Goal: Find specific page/section: Find specific page/section

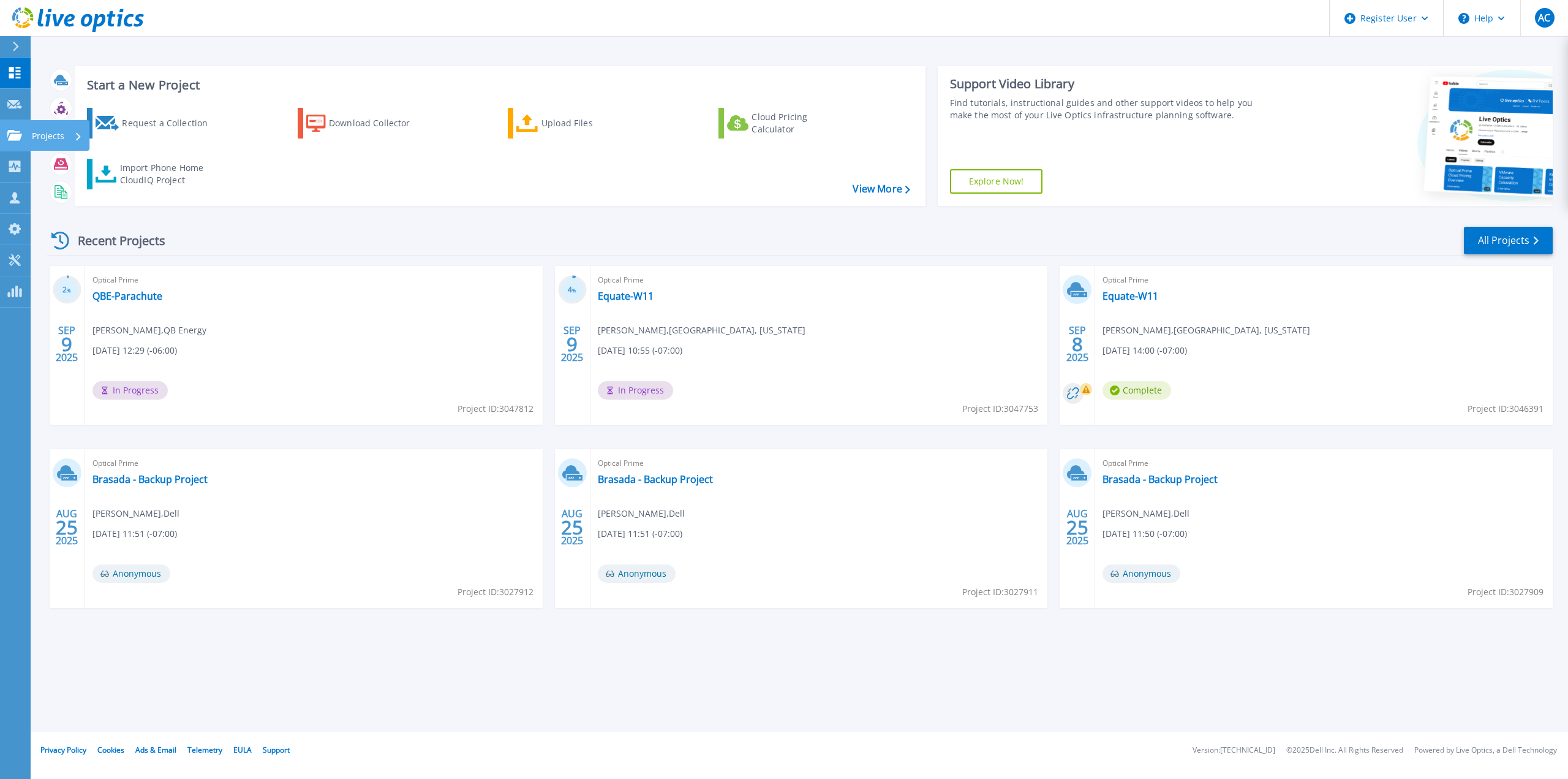
click at [18, 128] on link "Projects Projects" at bounding box center [15, 136] width 30 height 31
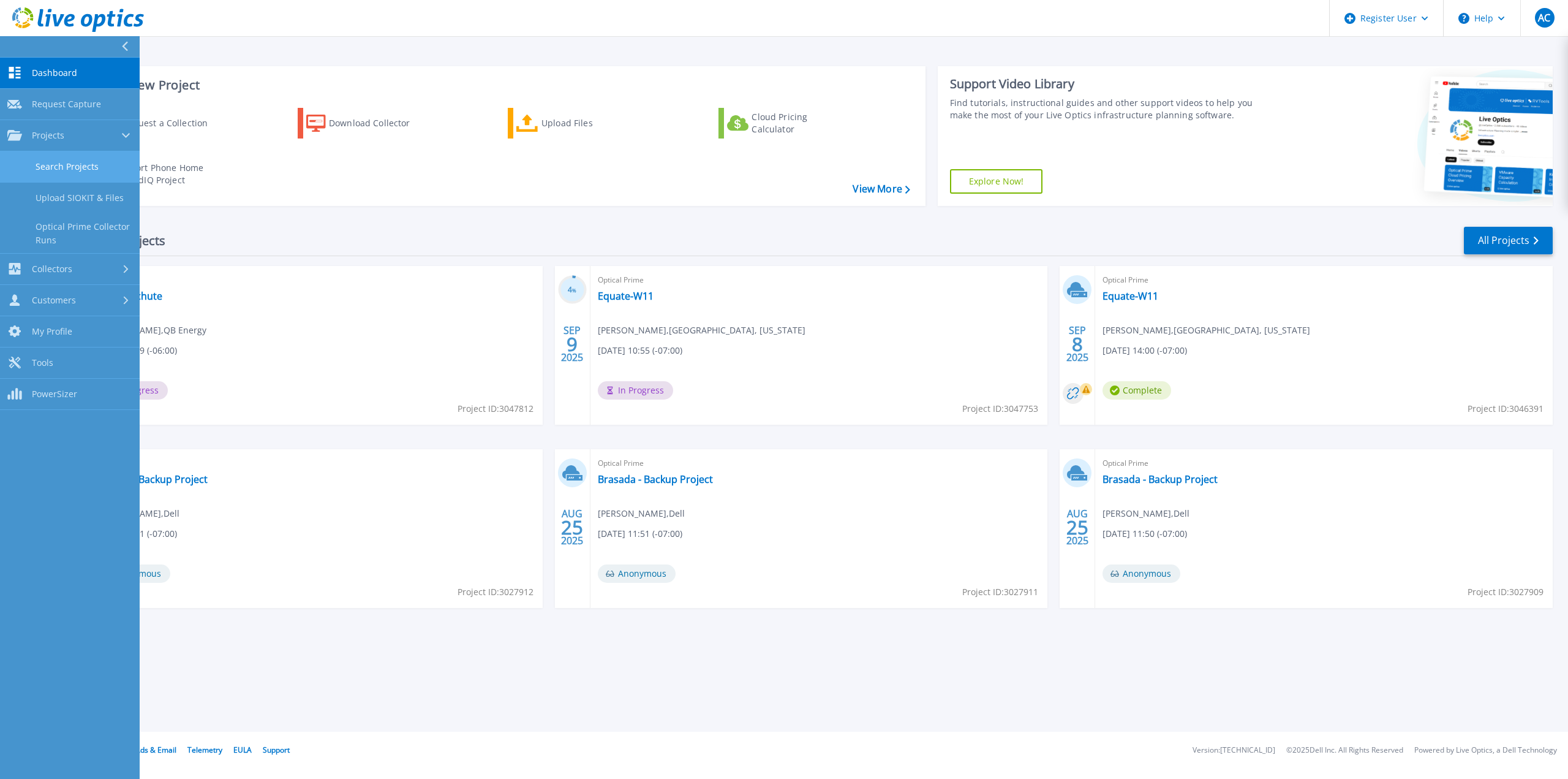
click at [74, 170] on link "Search Projects" at bounding box center [70, 167] width 140 height 31
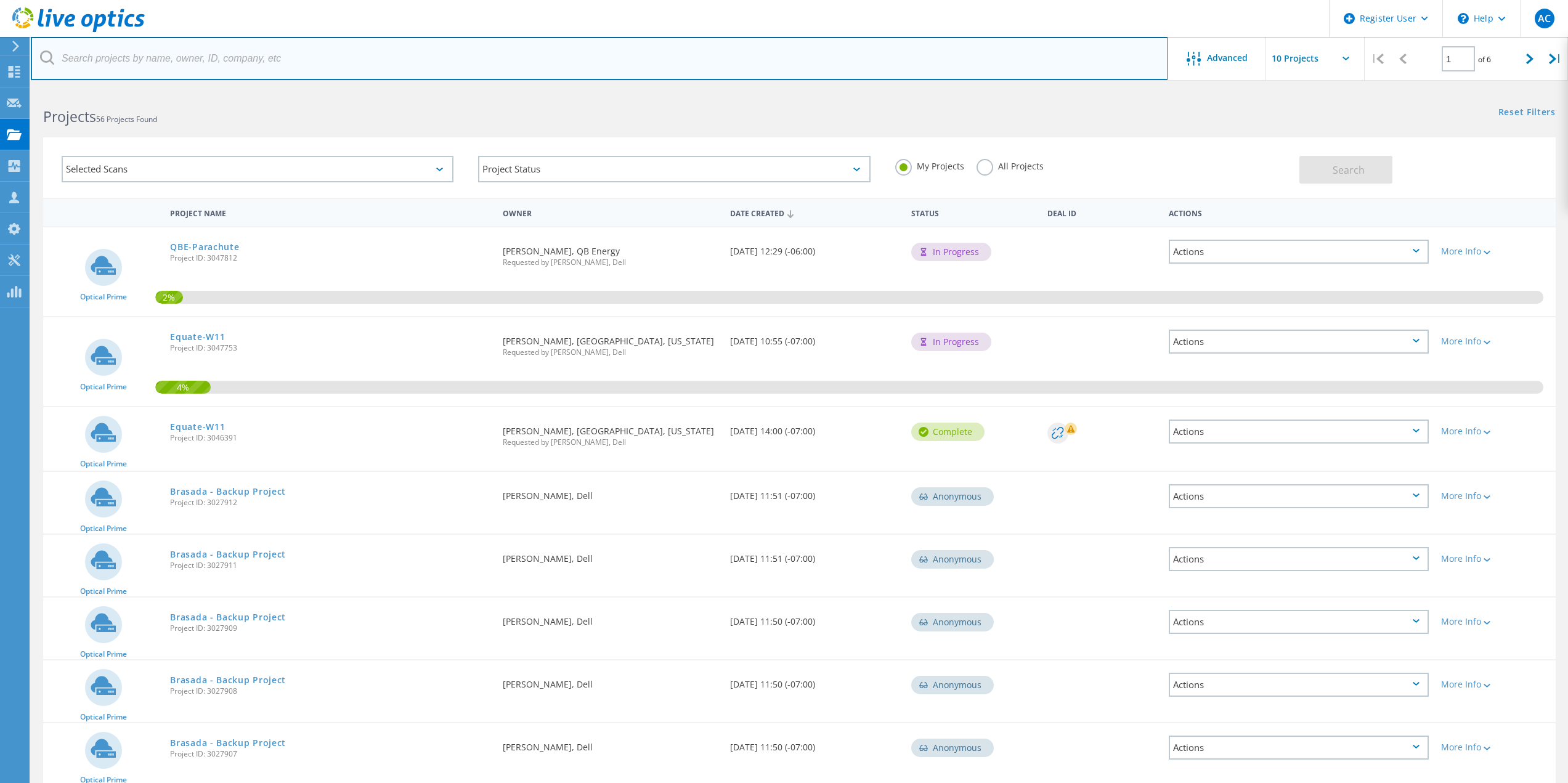
click at [310, 71] on input "text" at bounding box center [599, 59] width 1137 height 43
paste input "Luis Grijalva <luis.grijalva@douglasaz.gov>"
type input "luis.grijalva@douglasaz.gov"
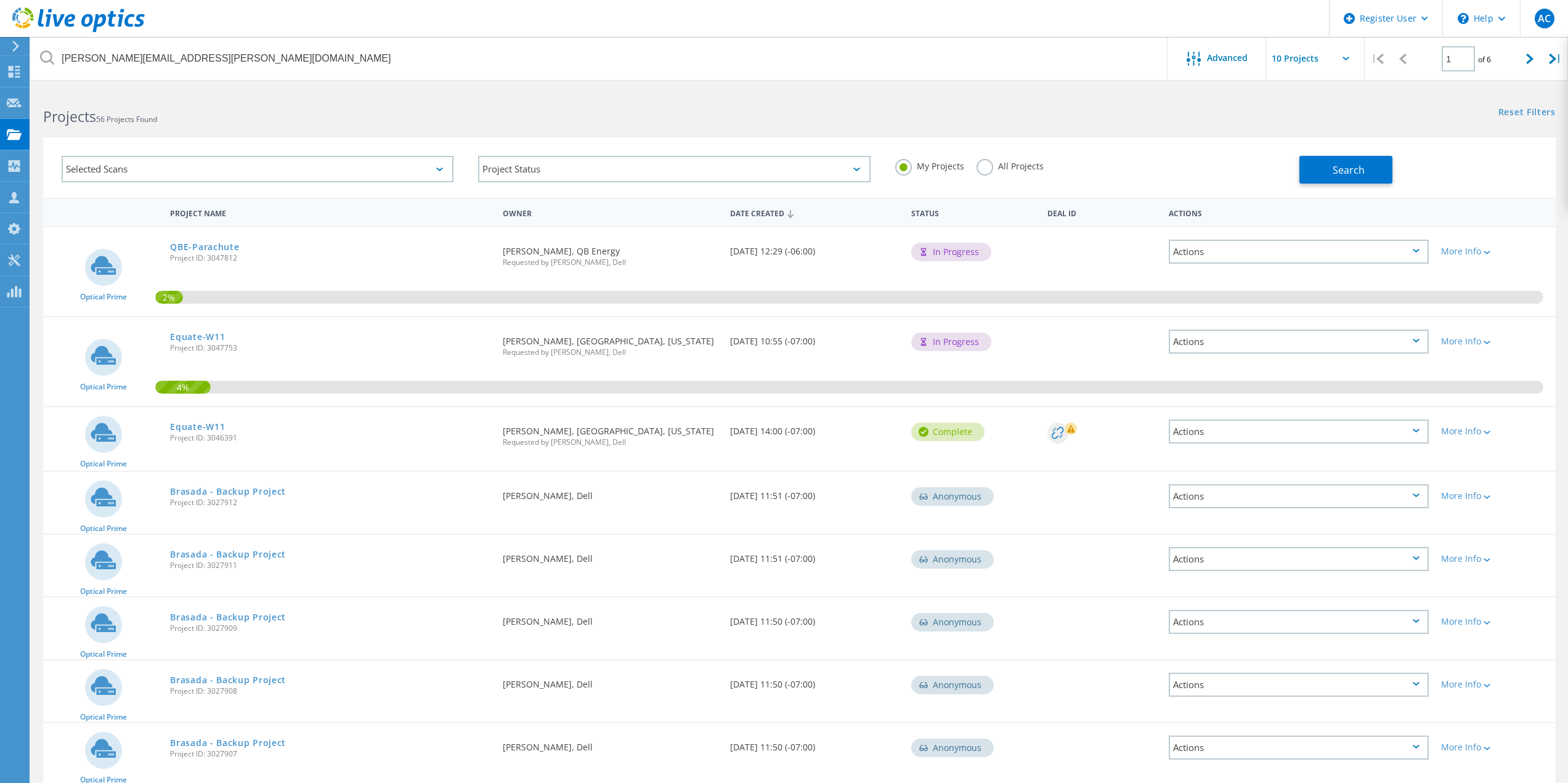
click at [992, 165] on label "All Projects" at bounding box center [1010, 165] width 67 height 12
click at [0, 0] on input "All Projects" at bounding box center [0, 0] width 0 height 0
click at [1435, 199] on div "Project Name Owner Date Created Status Deal Id Actions" at bounding box center [799, 212] width 1513 height 28
click at [1315, 153] on div "Search" at bounding box center [1424, 164] width 250 height 40
click at [1312, 155] on div "Search" at bounding box center [1424, 164] width 250 height 40
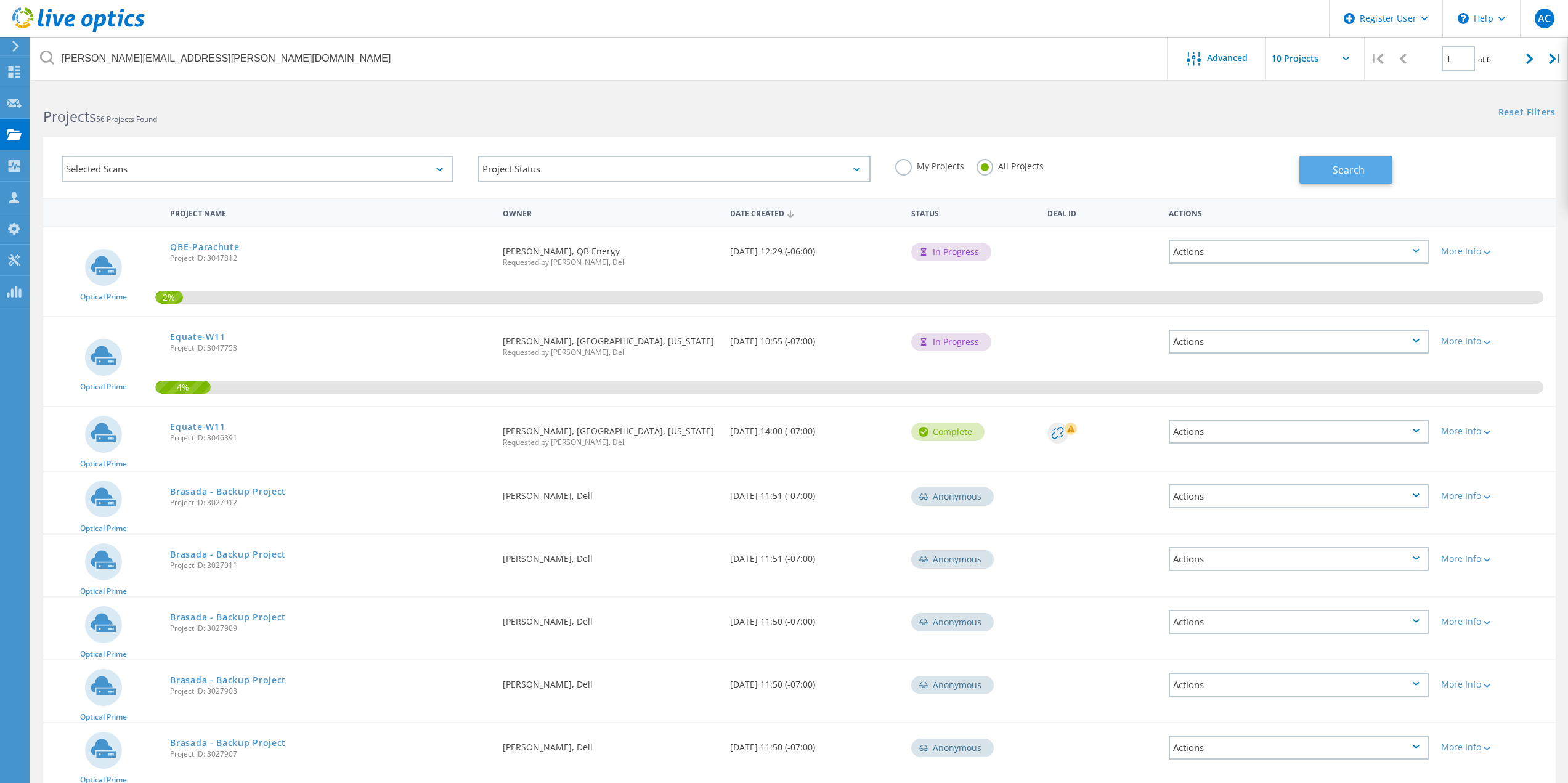
click at [1334, 170] on span "Search" at bounding box center [1348, 169] width 32 height 13
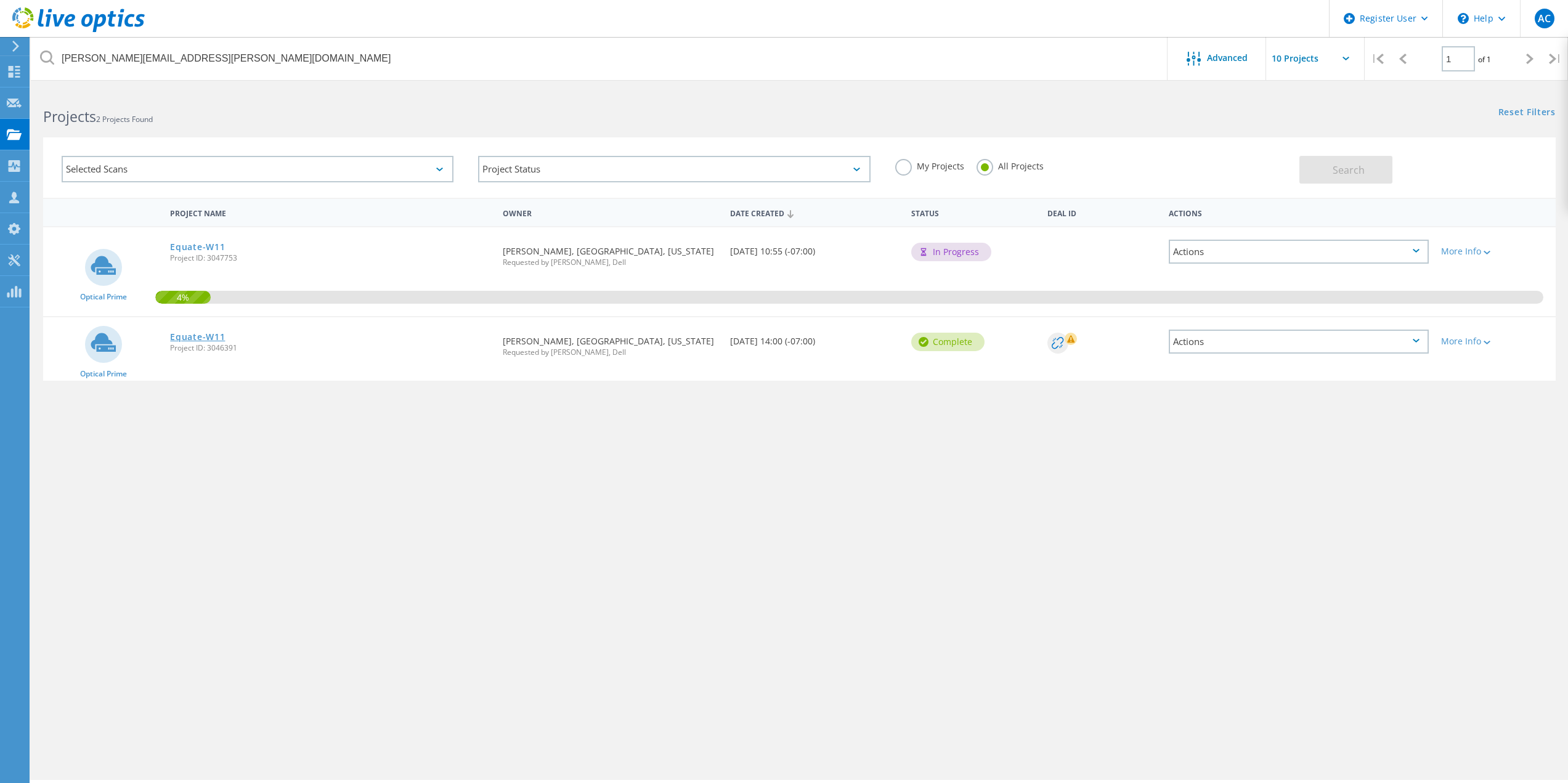
click at [221, 339] on link "Equate-W11" at bounding box center [198, 337] width 55 height 8
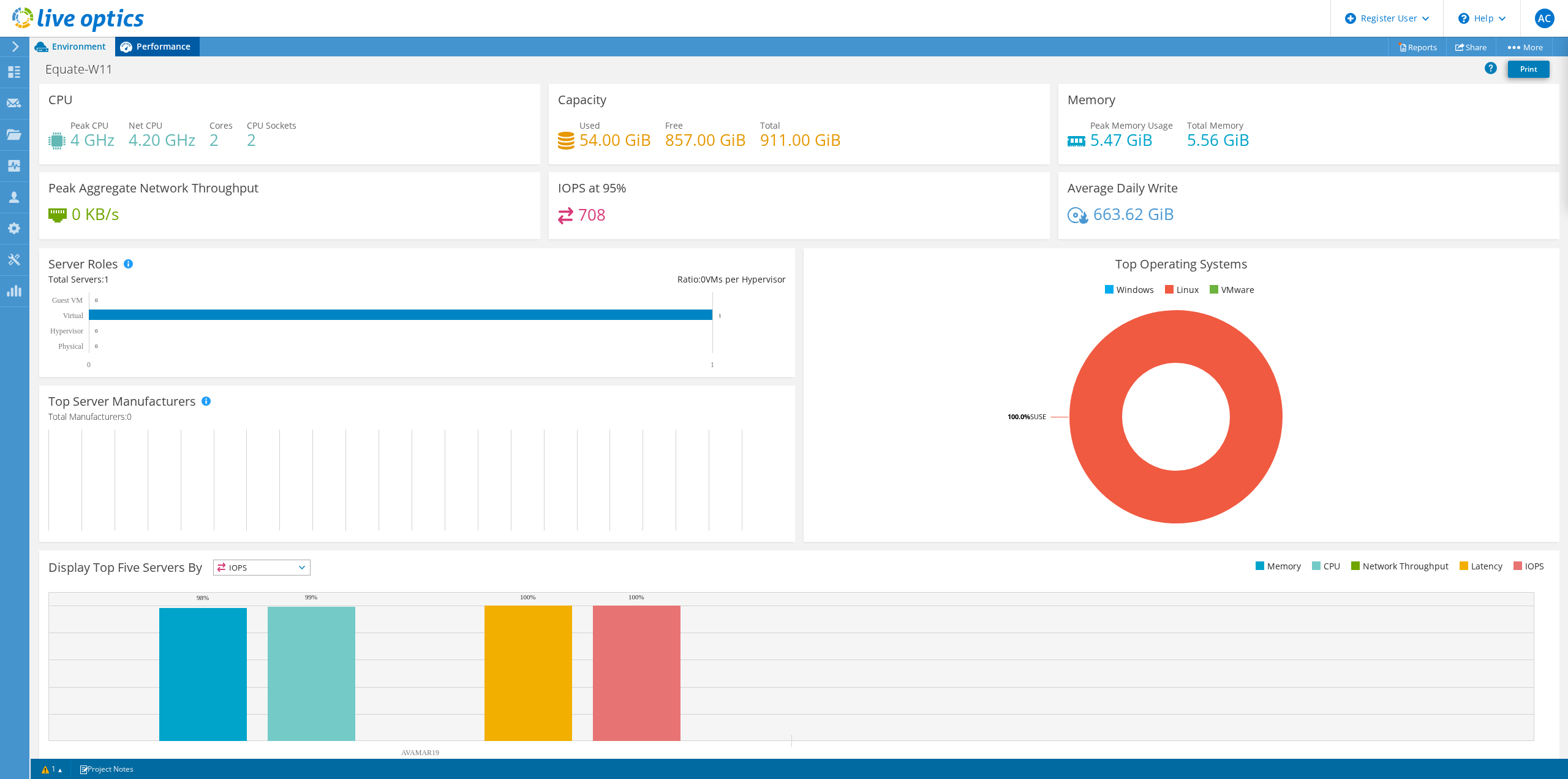
click at [172, 41] on span "Performance" at bounding box center [164, 46] width 54 height 12
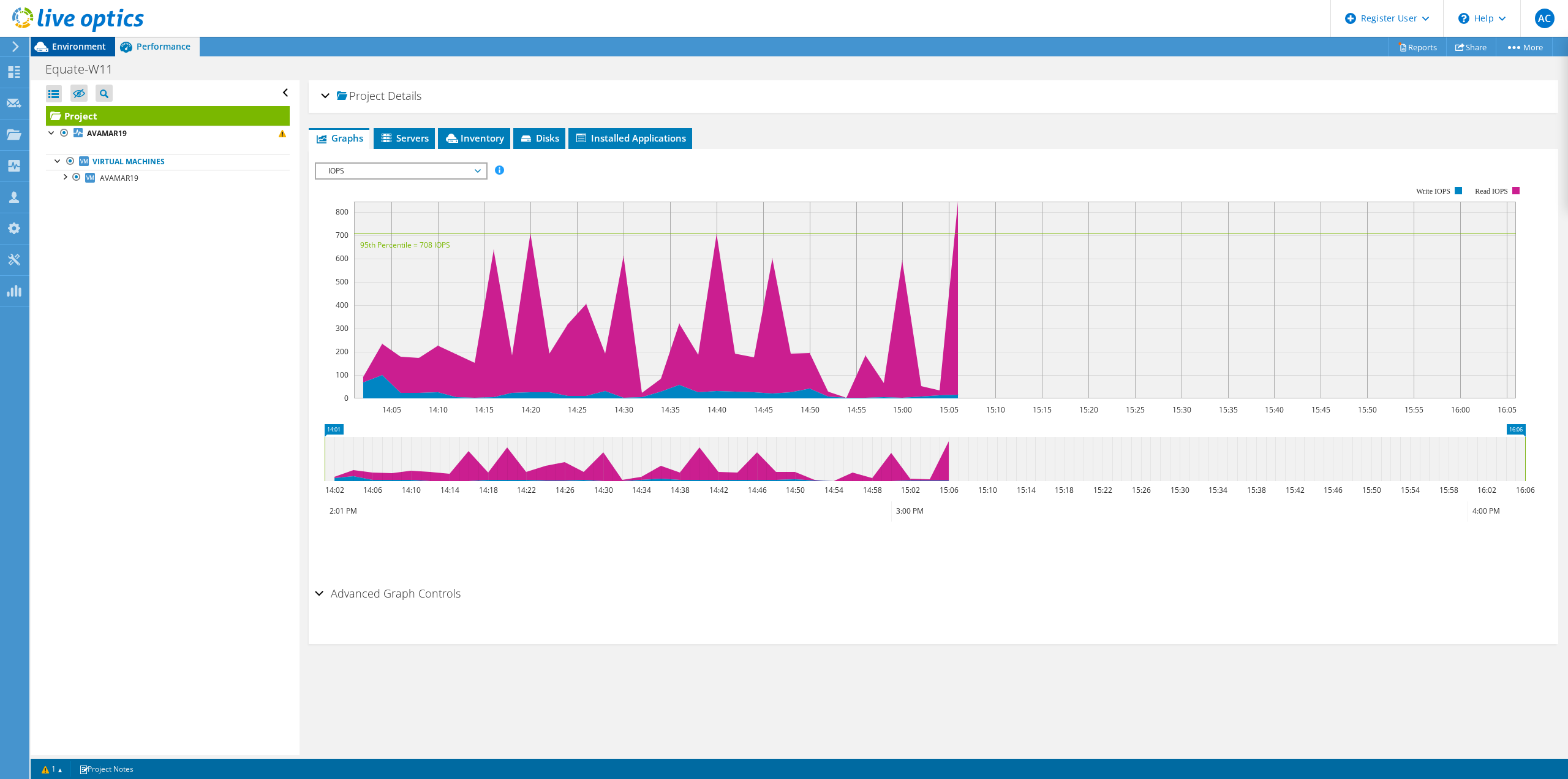
click at [79, 43] on span "Environment" at bounding box center [79, 46] width 54 height 12
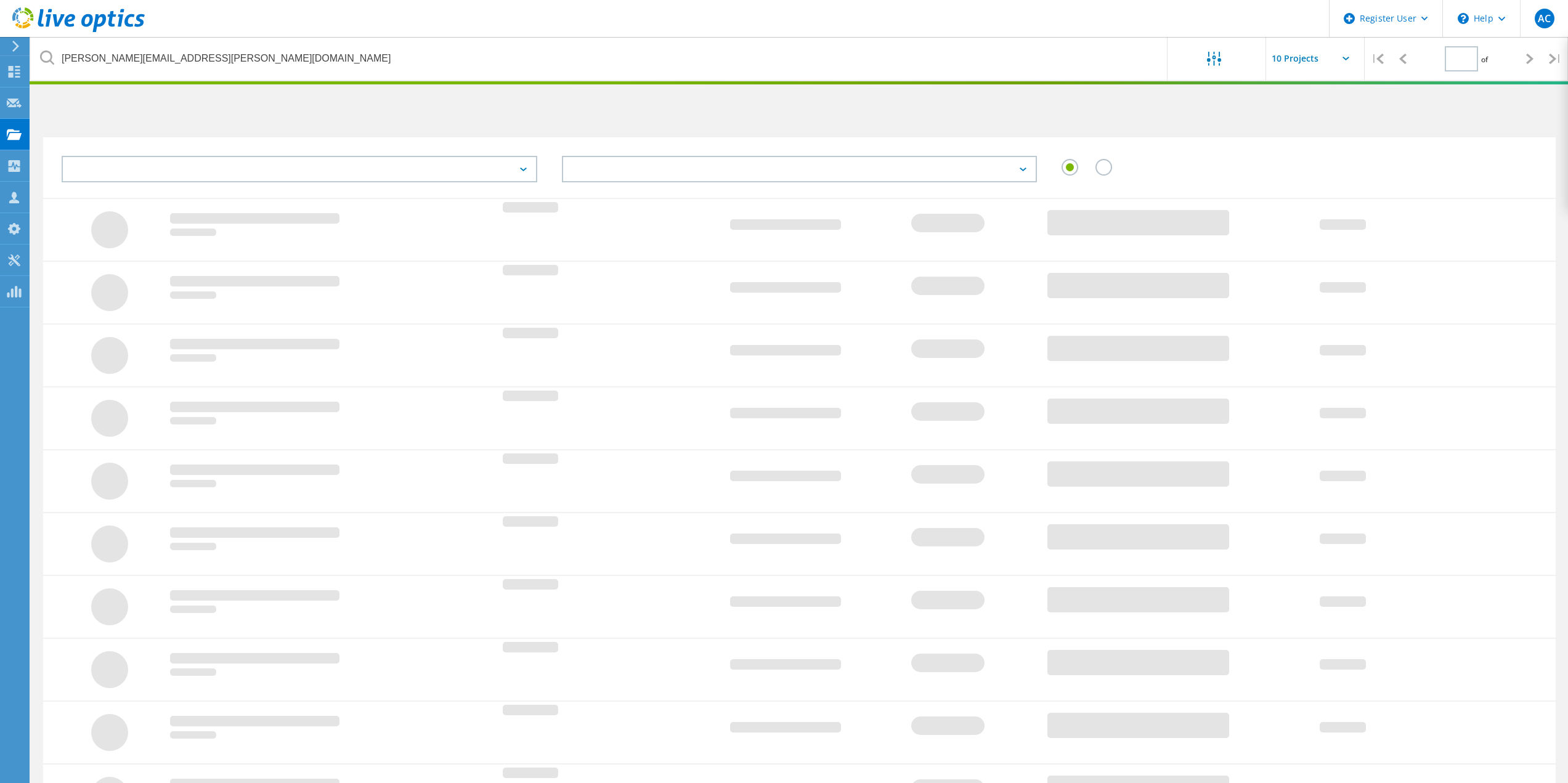
type input "1"
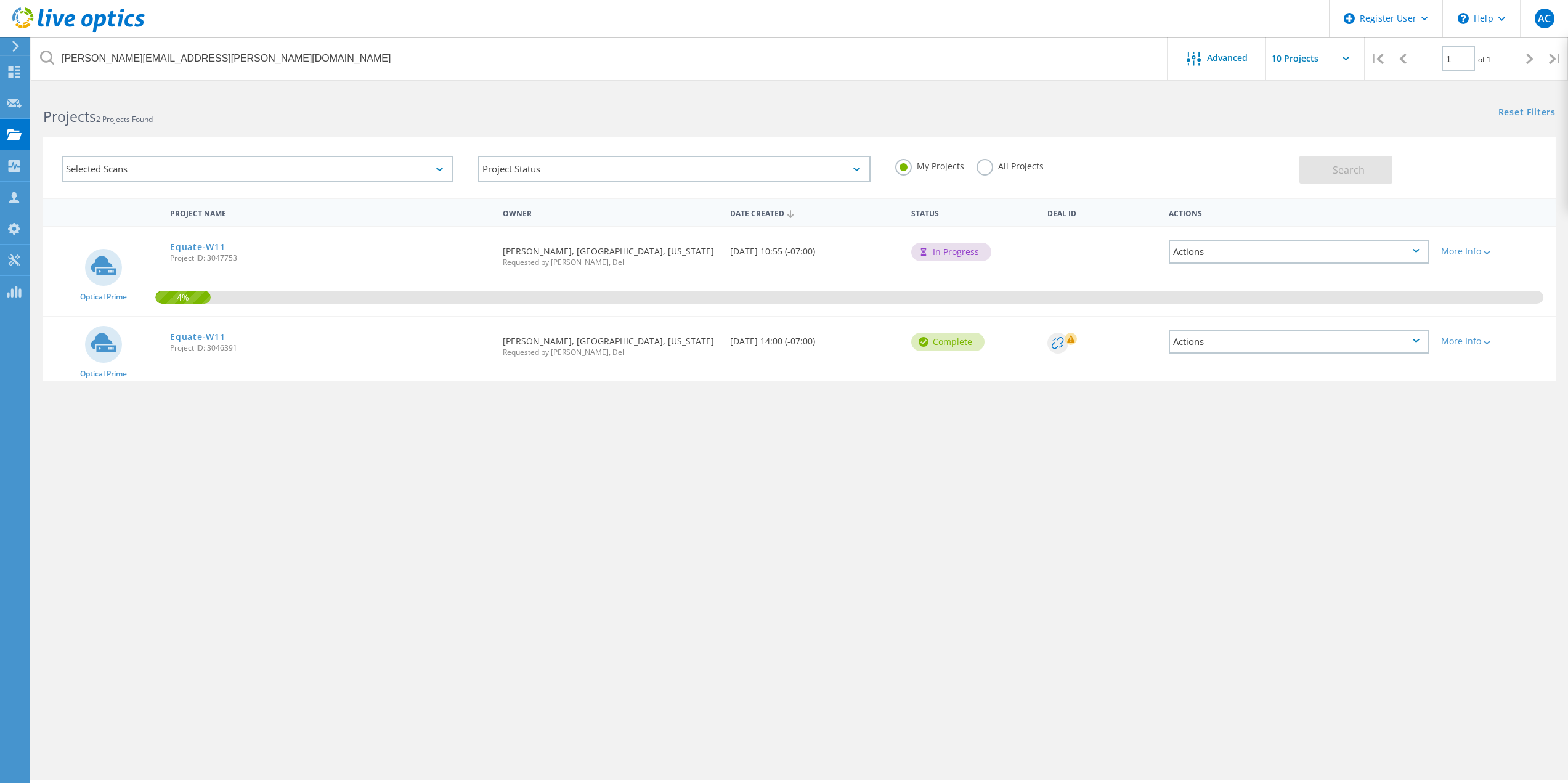
click at [191, 247] on link "Equate-W11" at bounding box center [198, 246] width 55 height 8
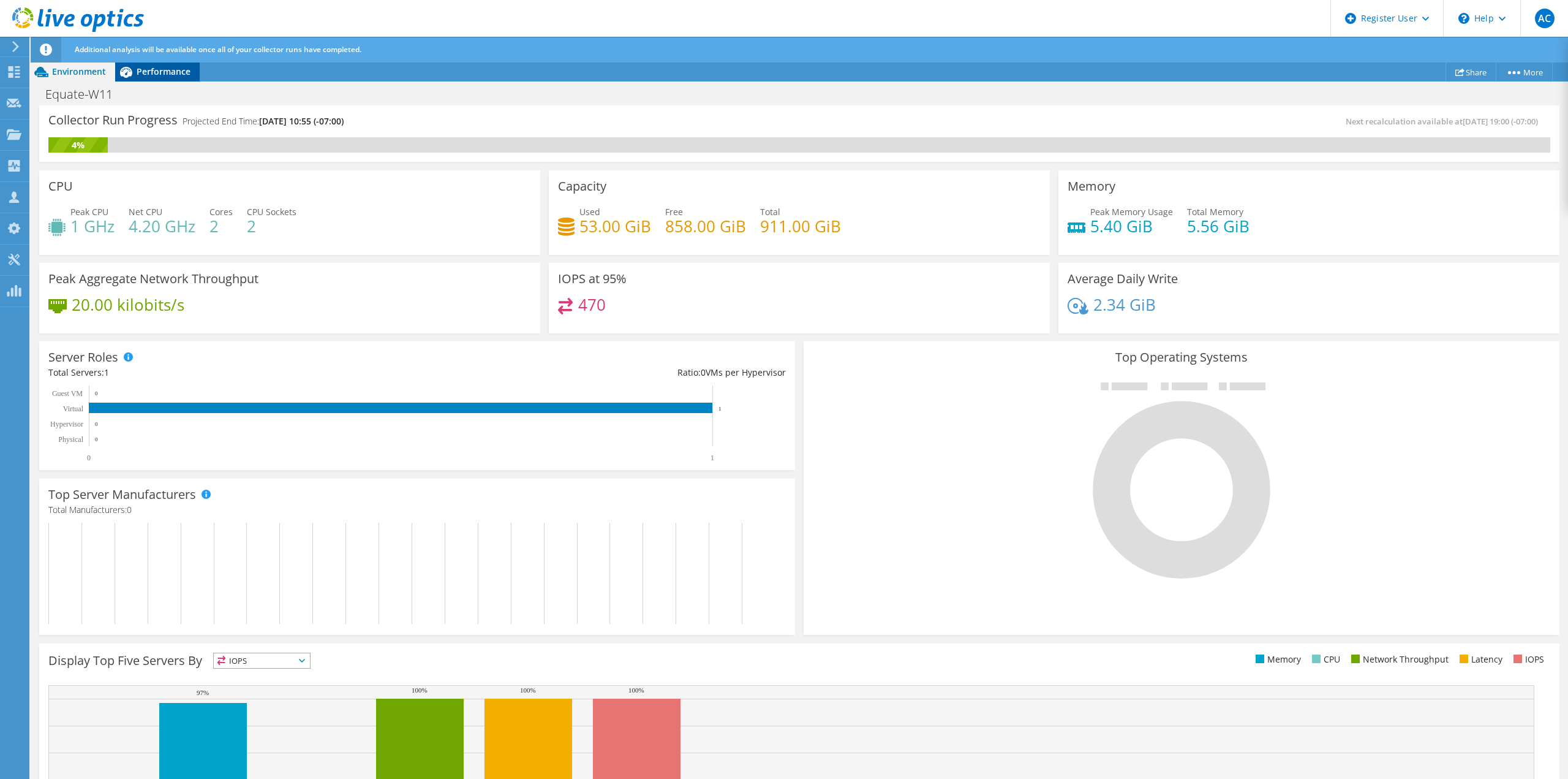
click at [166, 71] on span "Performance" at bounding box center [164, 72] width 54 height 12
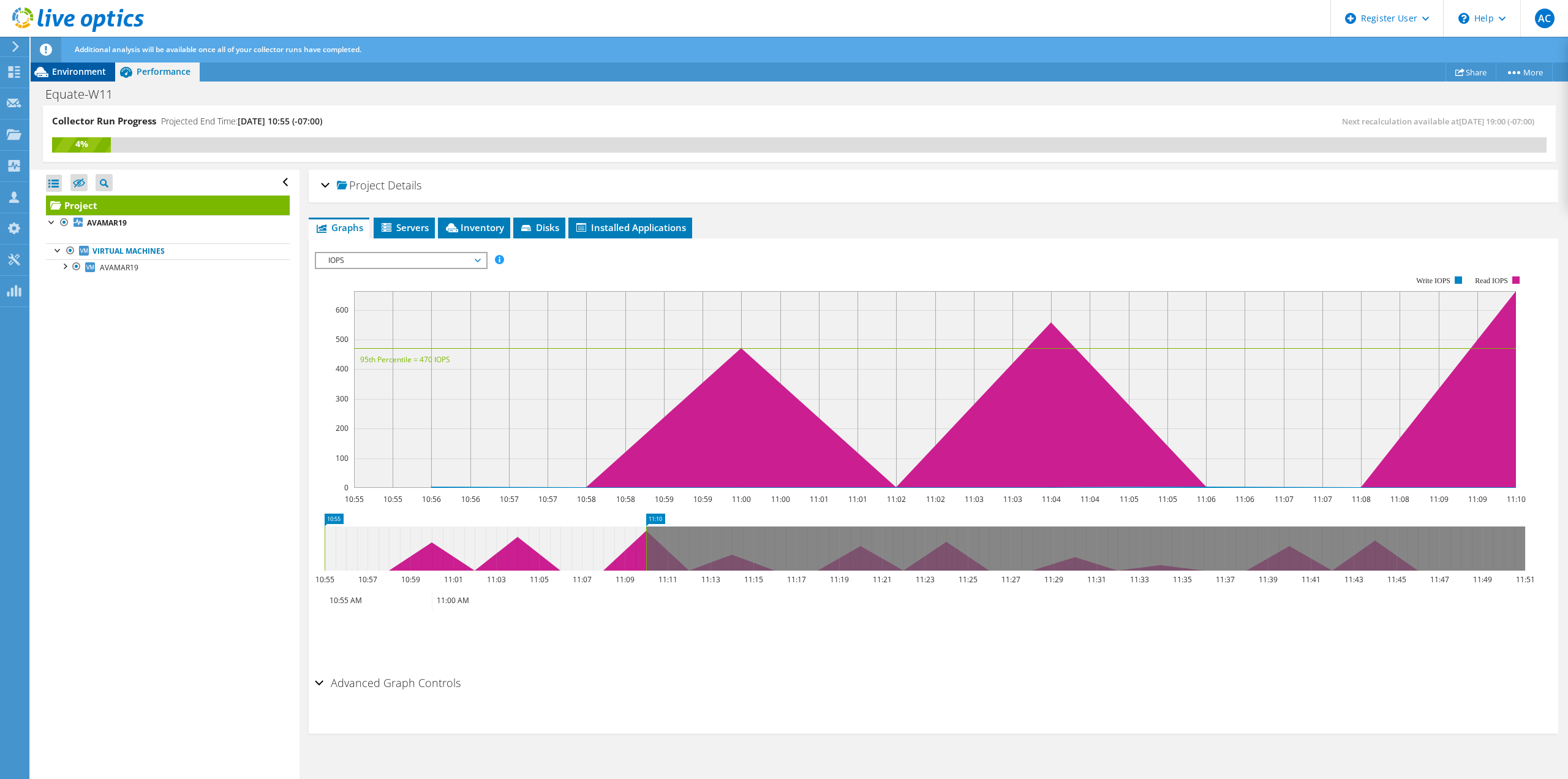
click at [91, 66] on span "Environment" at bounding box center [79, 72] width 54 height 12
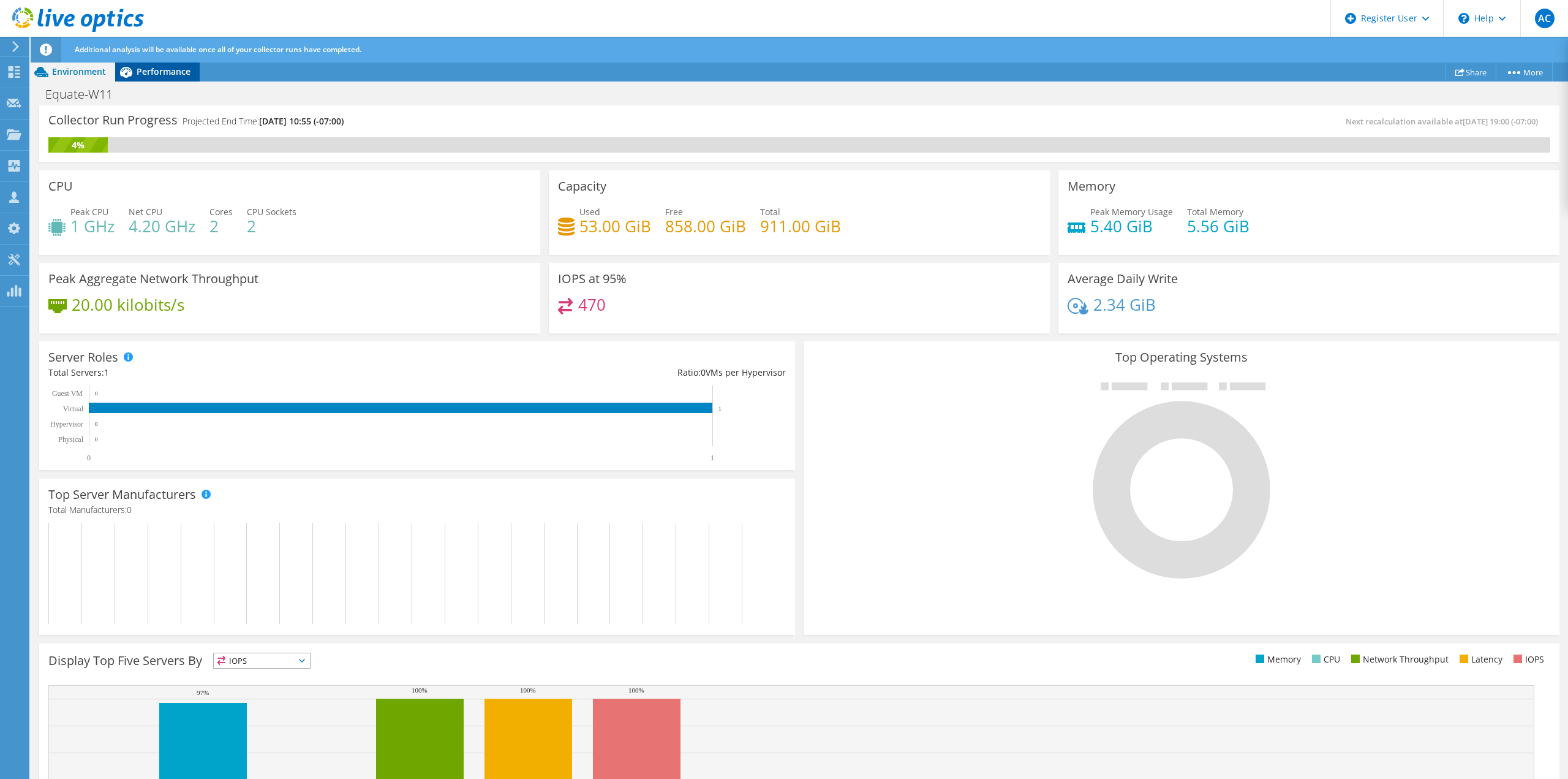
click at [150, 67] on span "Performance" at bounding box center [164, 72] width 54 height 12
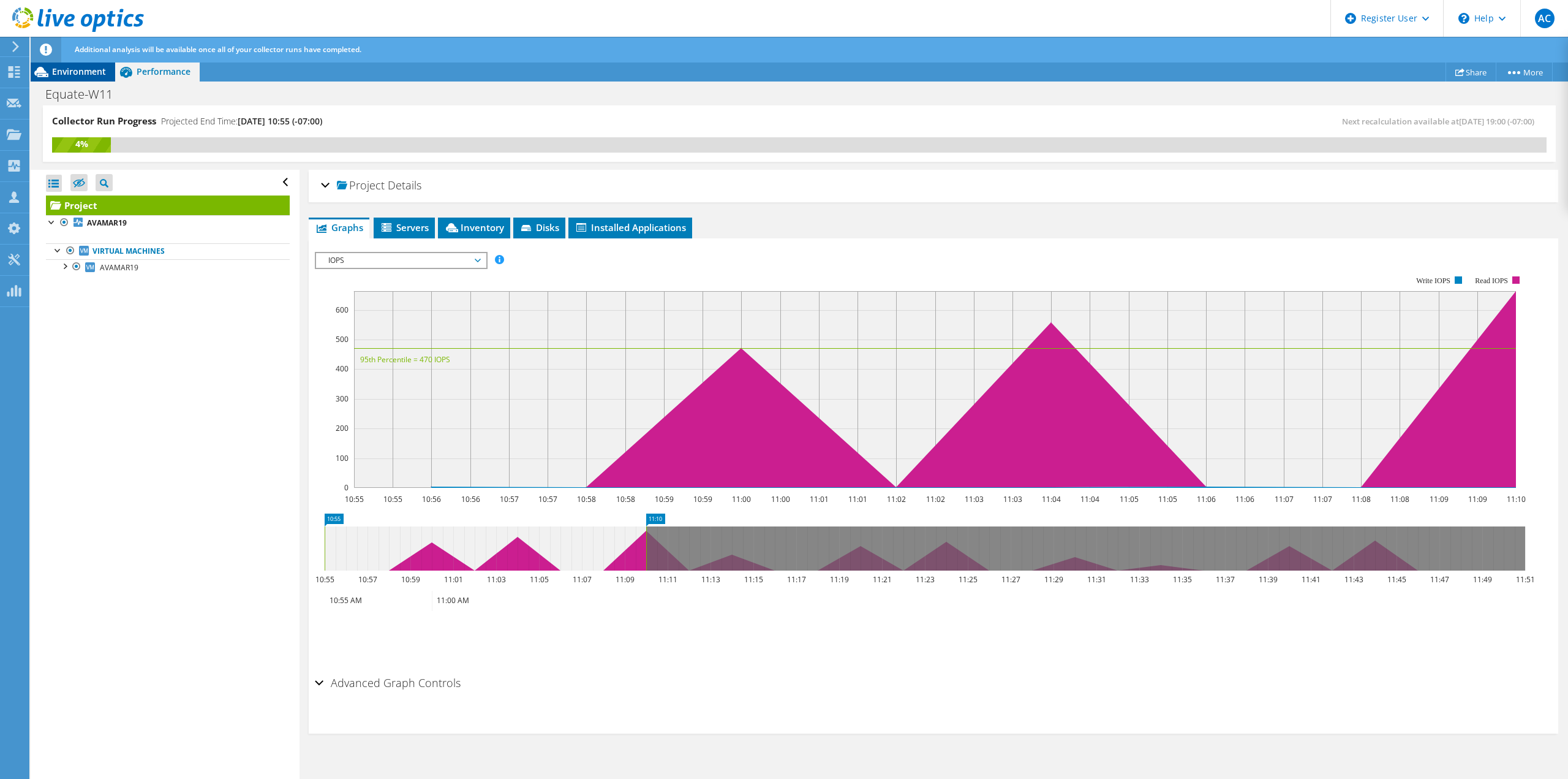
click at [99, 70] on span "Environment" at bounding box center [79, 72] width 54 height 12
